Goal: Transaction & Acquisition: Download file/media

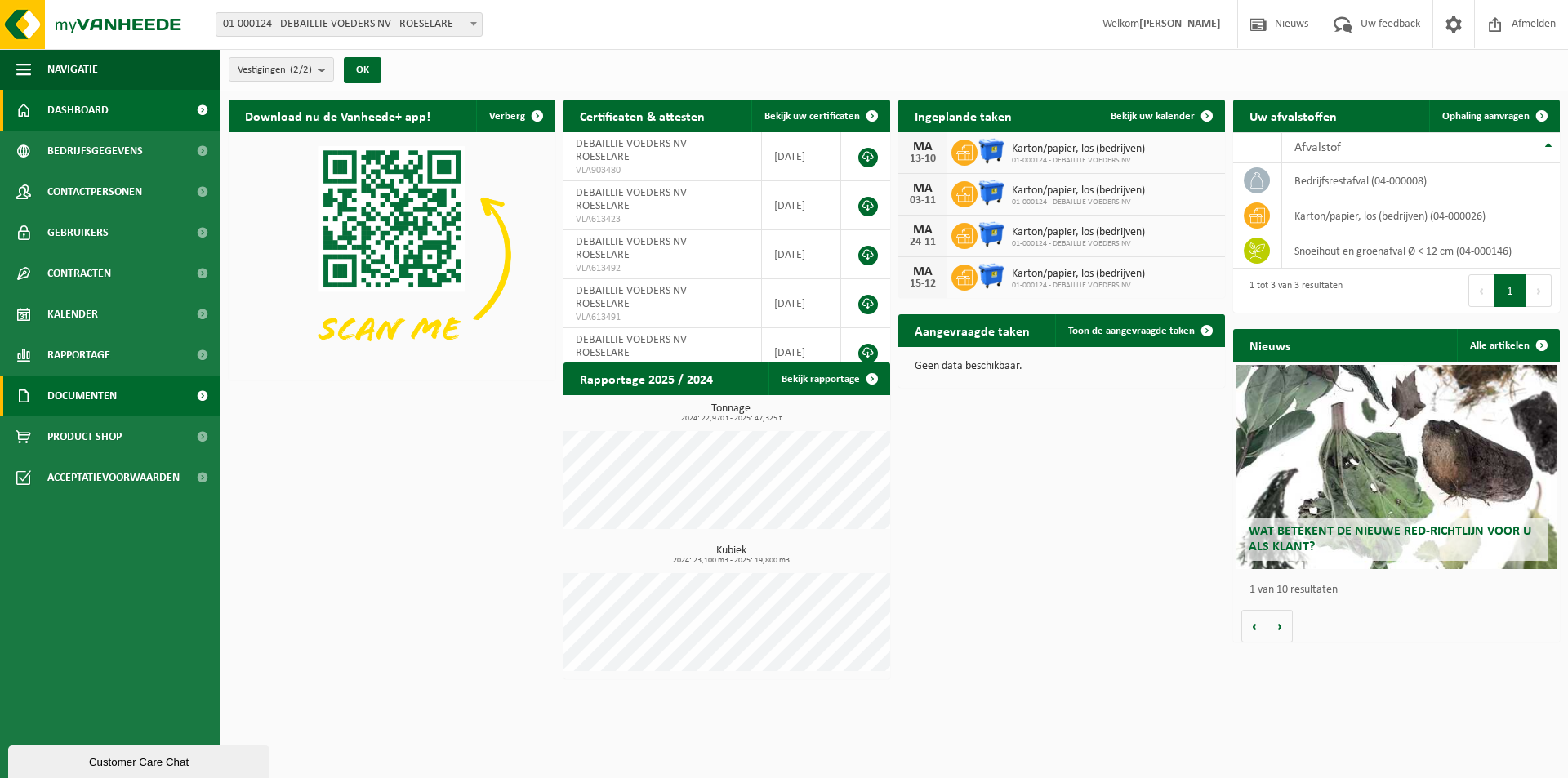
click at [97, 383] on span "Documenten" at bounding box center [81, 396] width 69 height 41
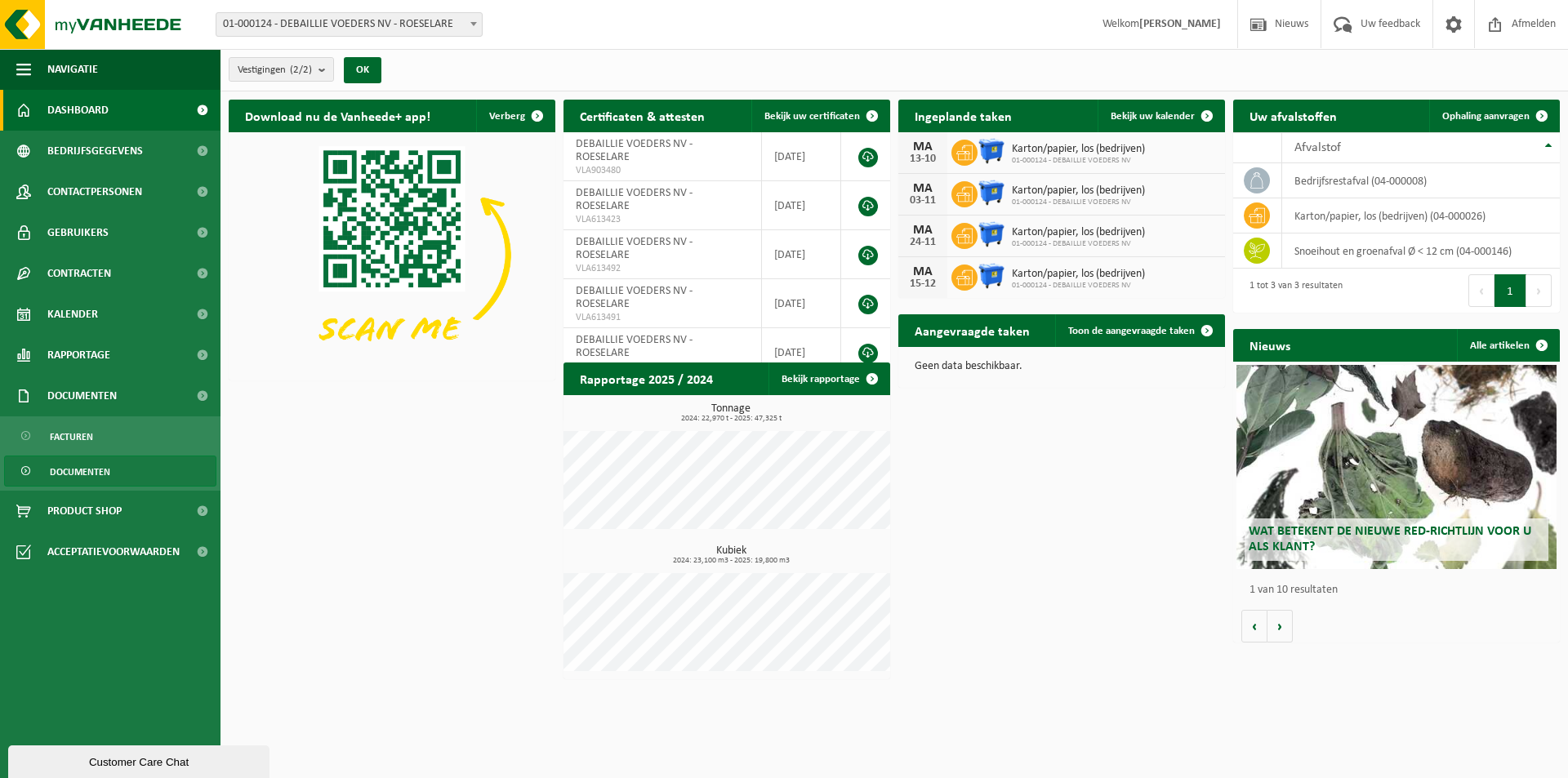
click at [121, 463] on link "Documenten" at bounding box center [110, 472] width 212 height 31
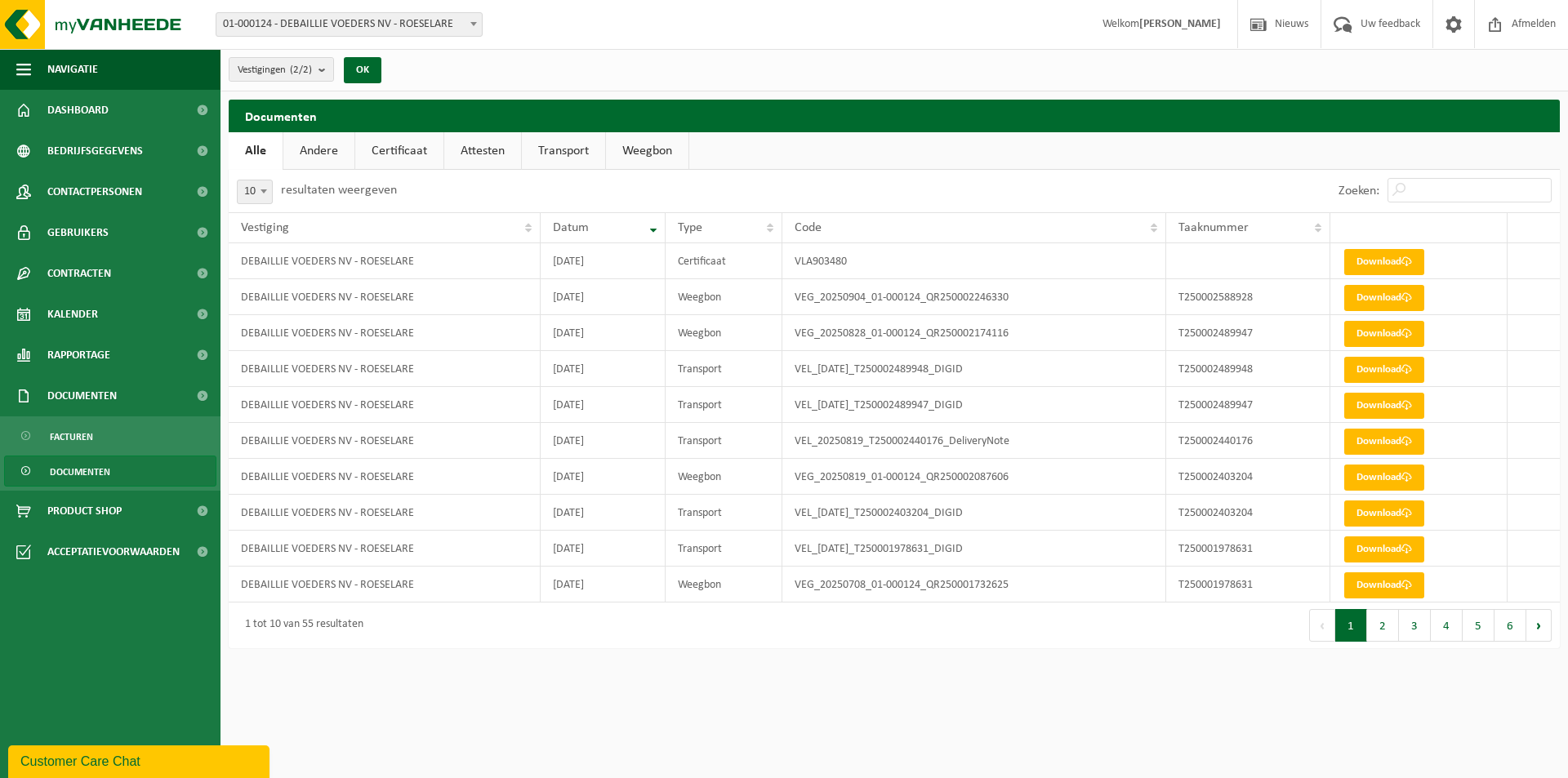
click at [411, 145] on link "Certificaat" at bounding box center [399, 150] width 88 height 38
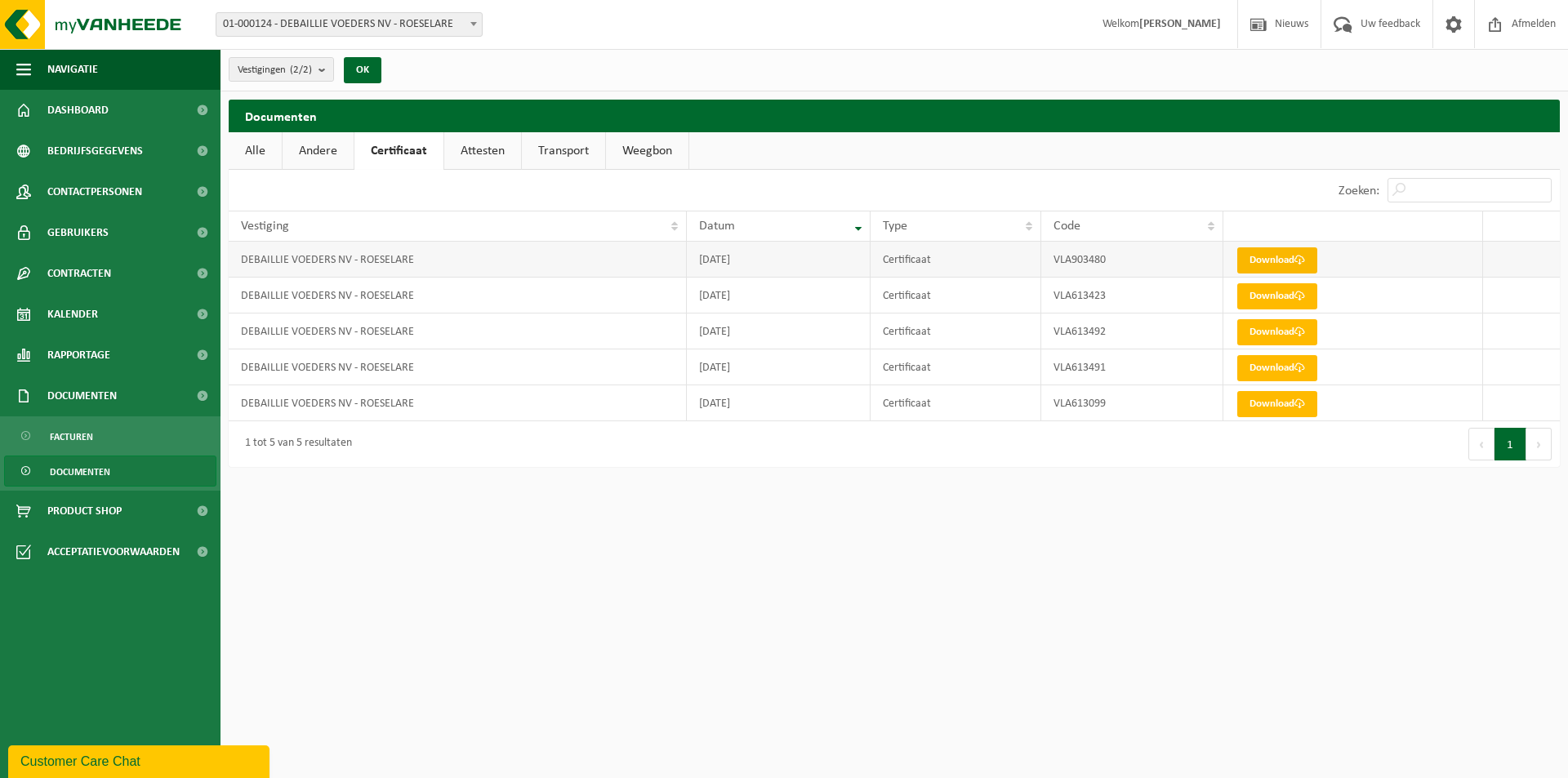
click at [1288, 266] on link "Download" at bounding box center [1278, 260] width 80 height 26
click at [252, 147] on link "Alle" at bounding box center [255, 150] width 53 height 38
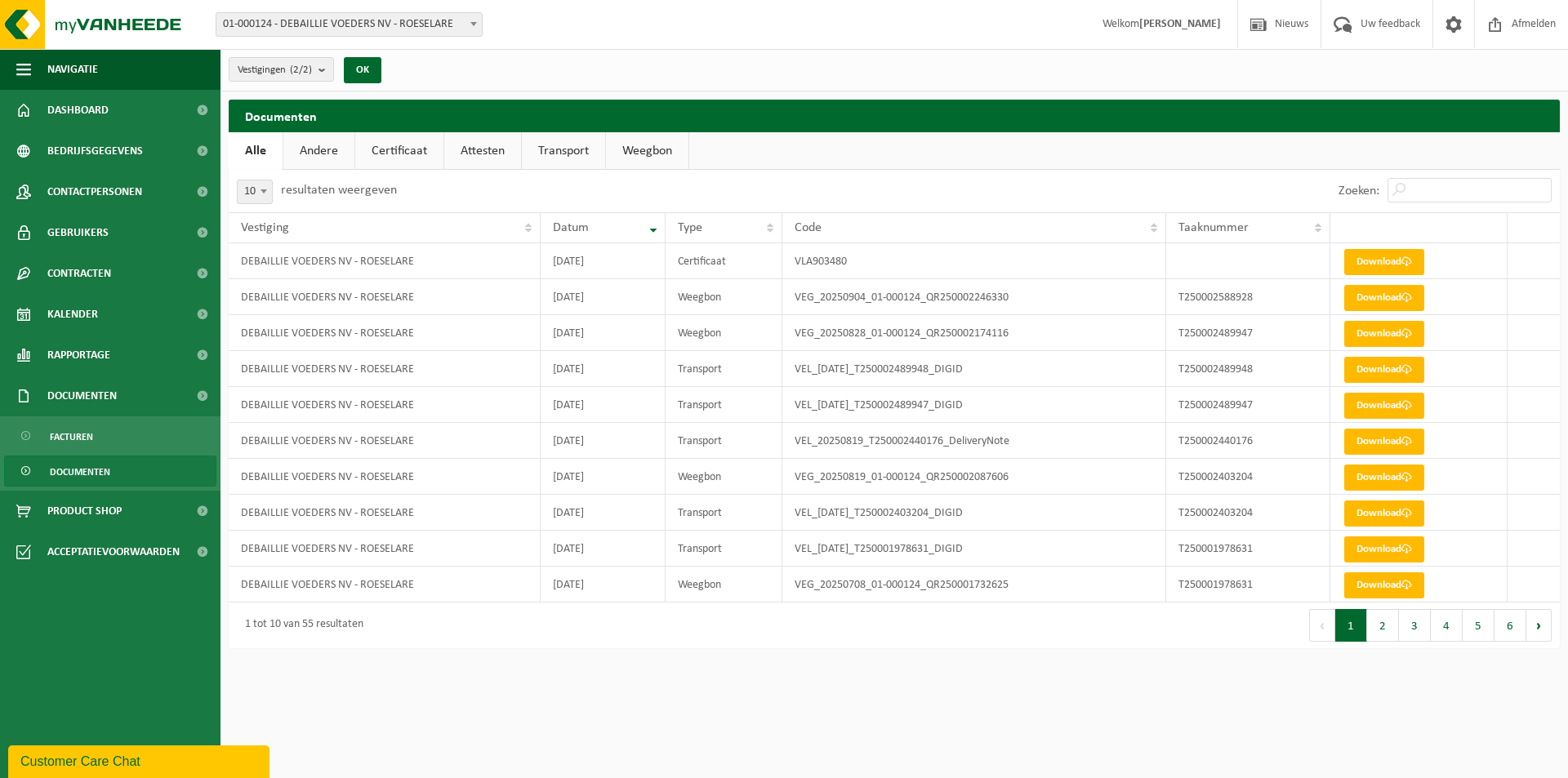
click at [321, 155] on link "Andere" at bounding box center [318, 150] width 71 height 38
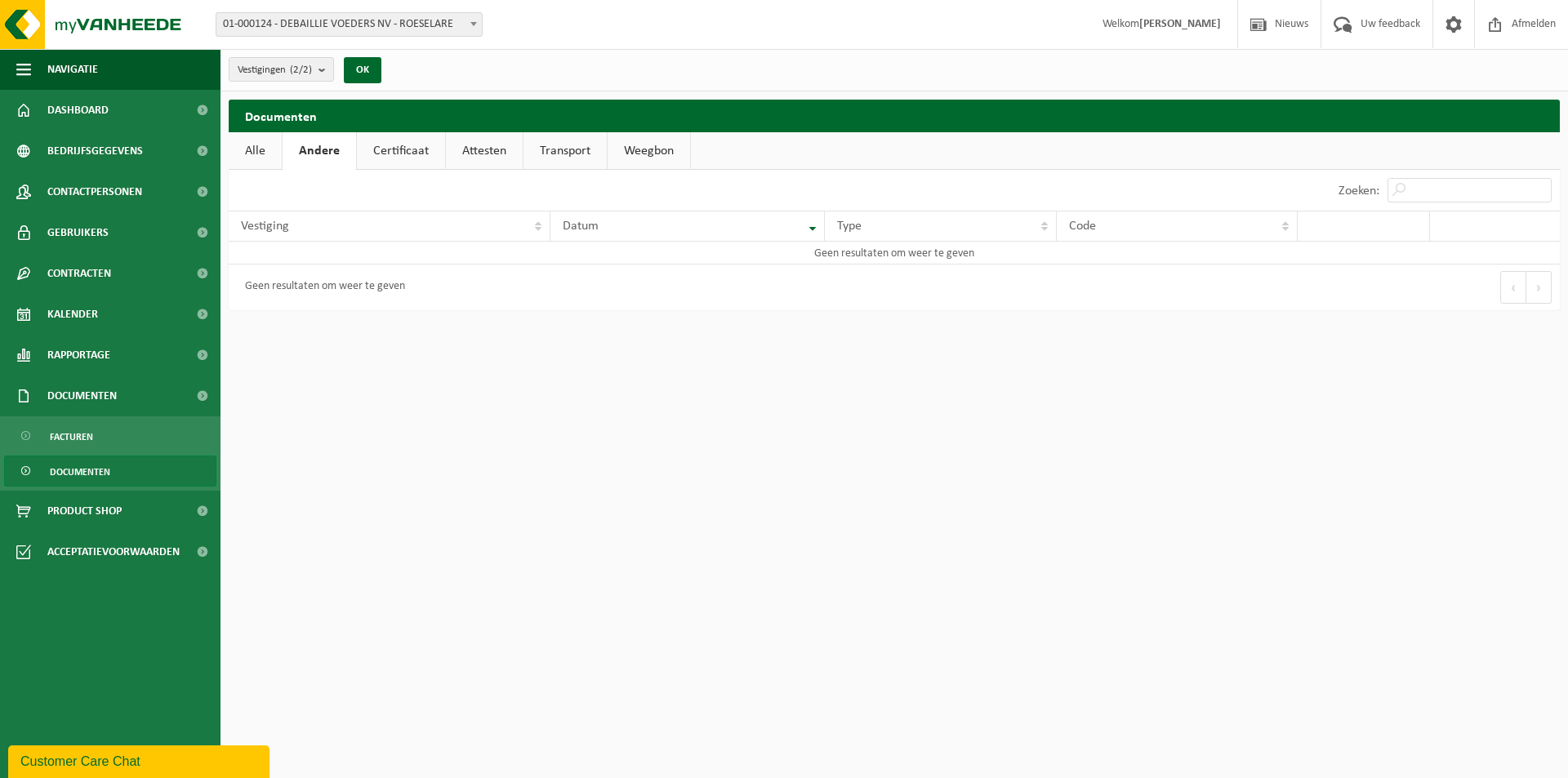
click at [508, 153] on link "Attesten" at bounding box center [485, 150] width 77 height 38
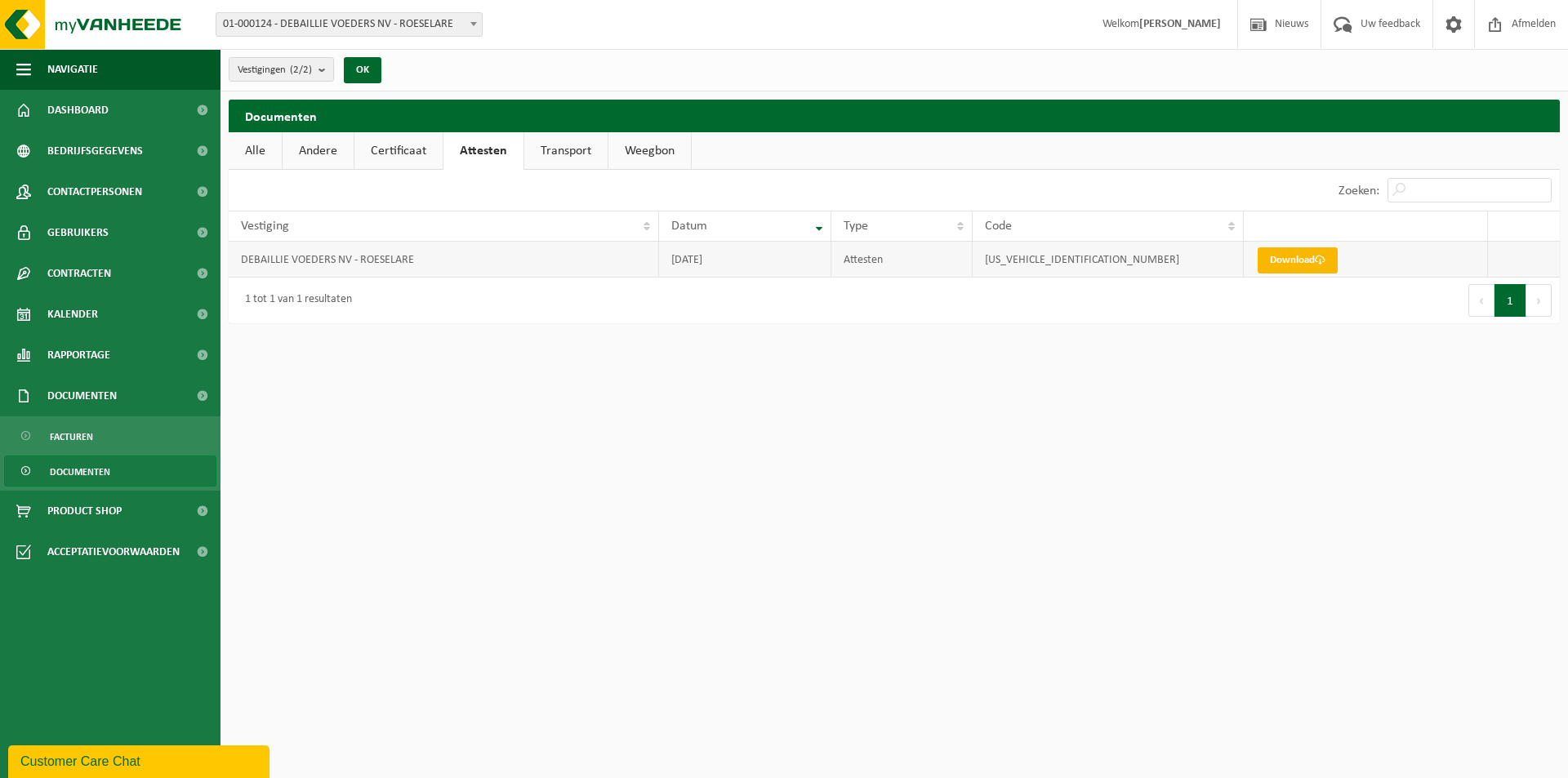
click at [1307, 268] on link "Download" at bounding box center [1298, 260] width 80 height 26
click at [310, 151] on link "Andere" at bounding box center [318, 150] width 71 height 38
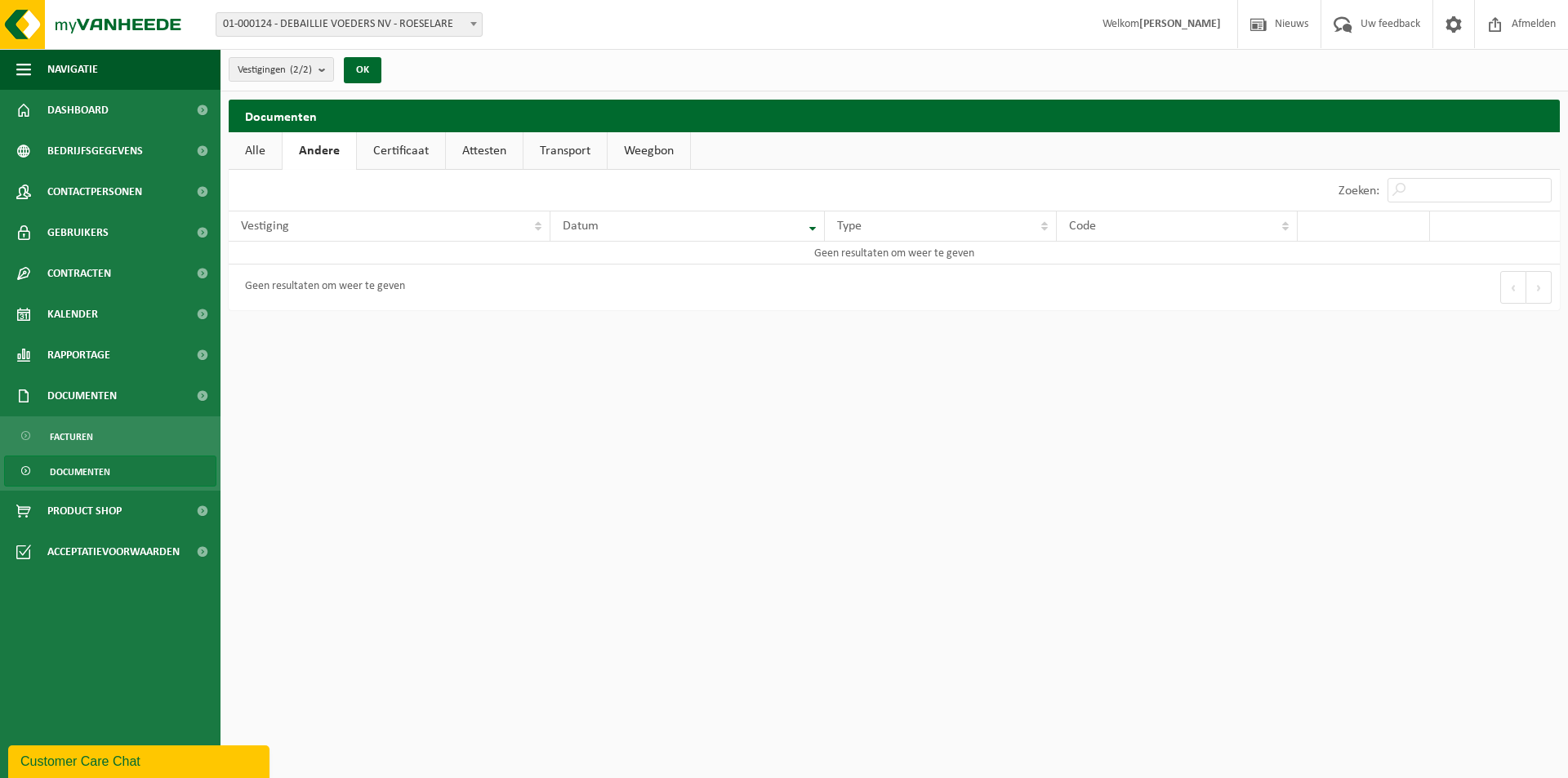
click at [257, 151] on link "Alle" at bounding box center [255, 150] width 53 height 38
